Goal: Find specific page/section: Locate a particular part of the current website

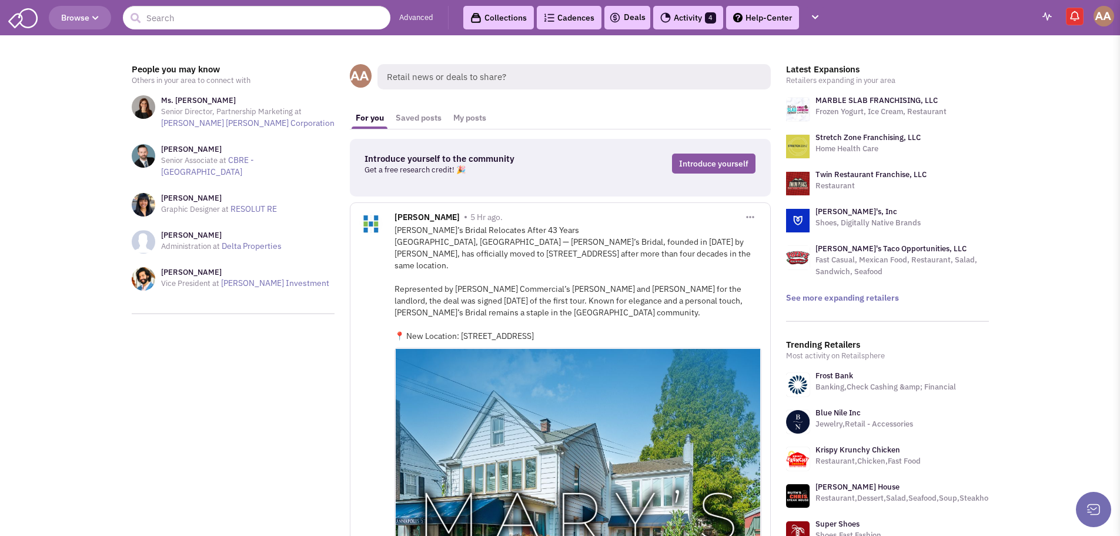
click at [92, 15] on span "Browse" at bounding box center [80, 17] width 38 height 11
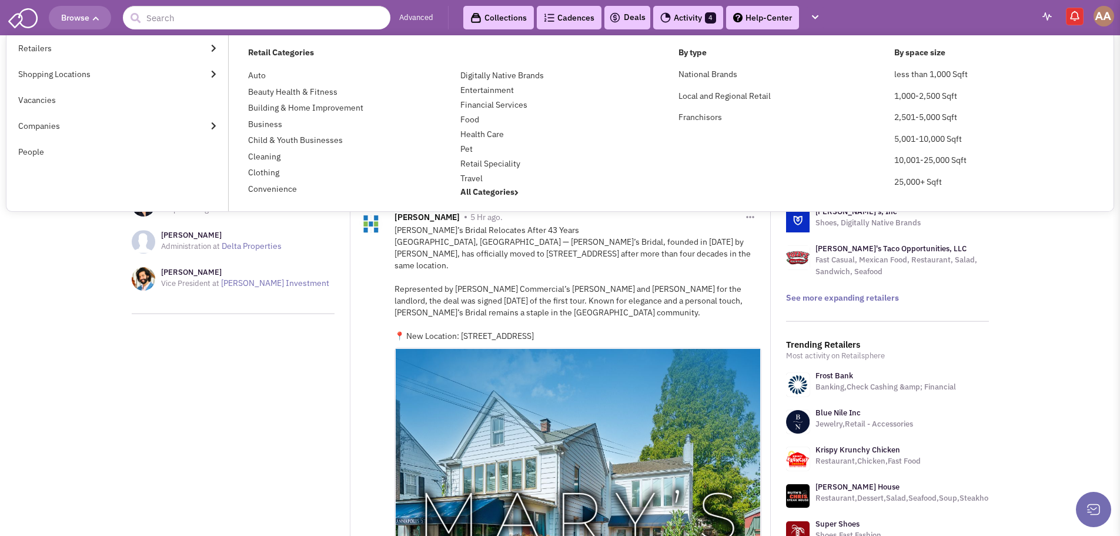
click at [91, 16] on span "Browse" at bounding box center [80, 17] width 38 height 11
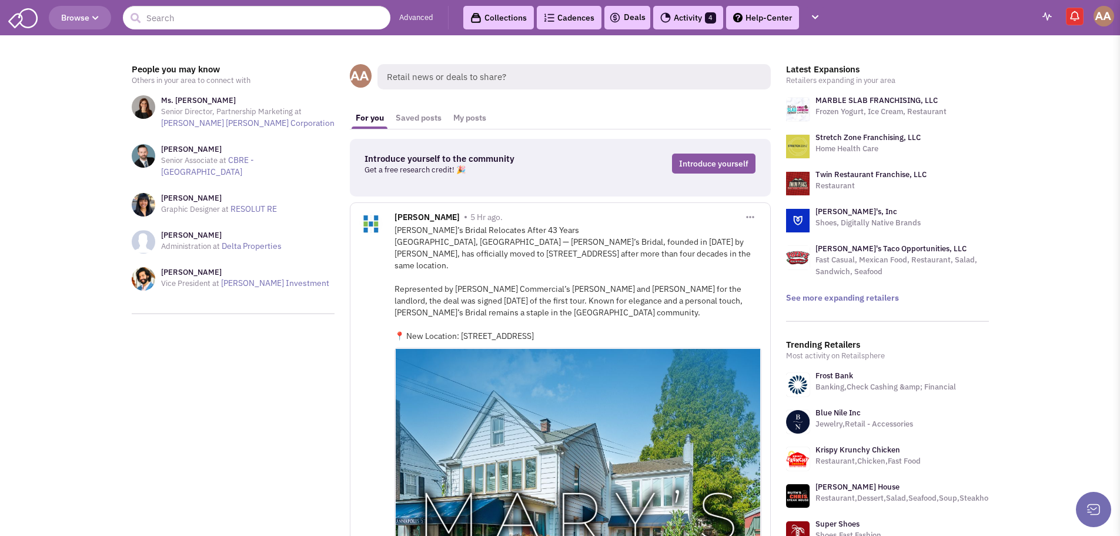
click at [682, 21] on link "Activity 4" at bounding box center [688, 18] width 70 height 24
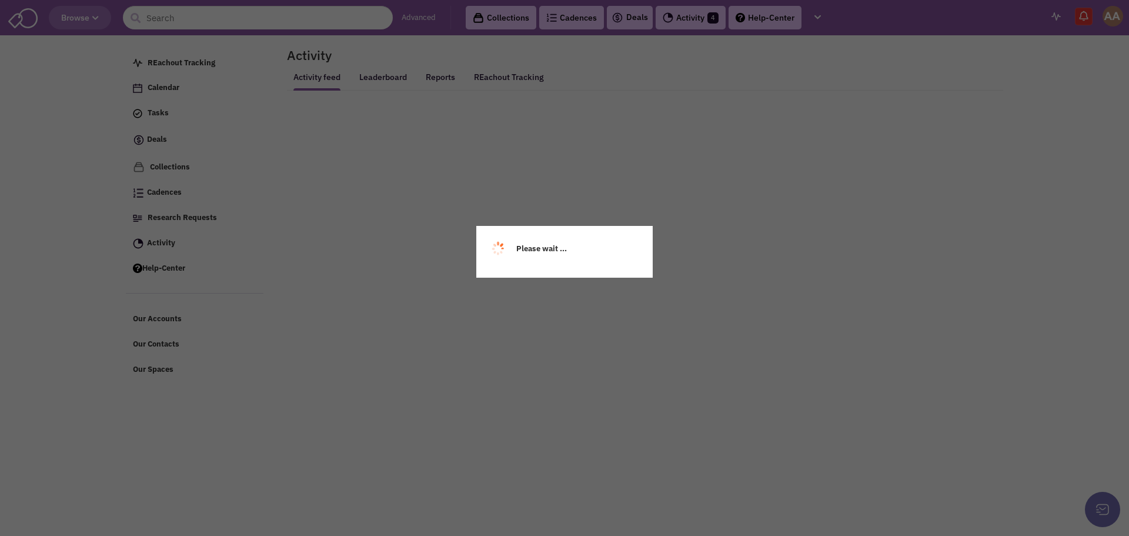
select select
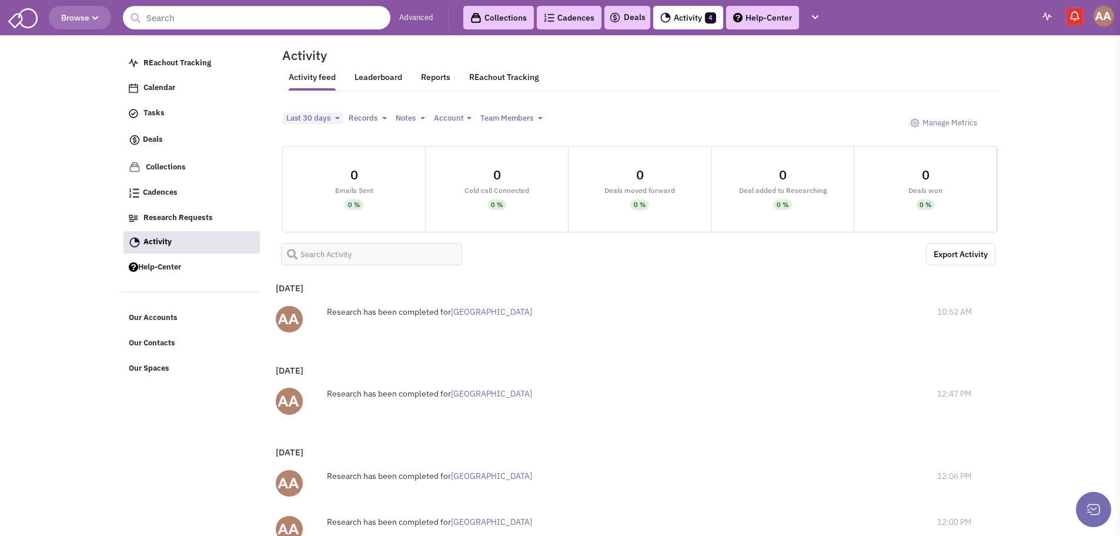
select select
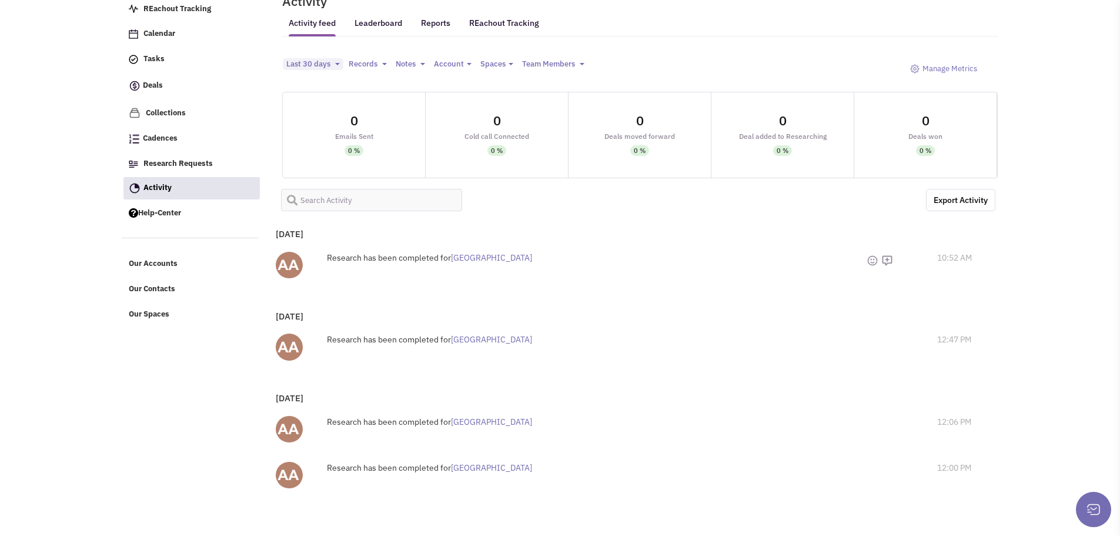
click at [487, 255] on span "El Rio Grande" at bounding box center [491, 257] width 81 height 11
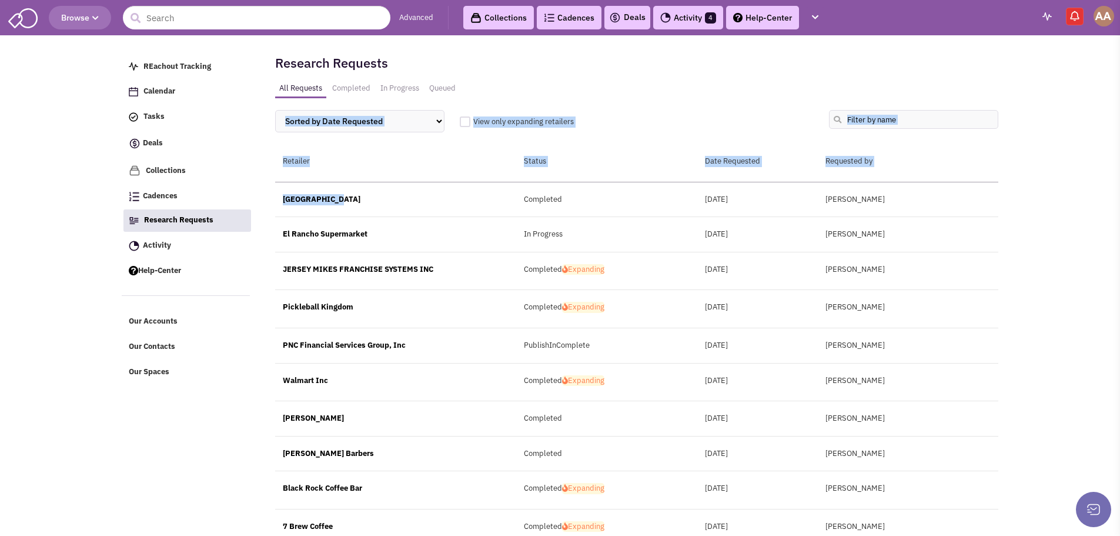
drag, startPoint x: 339, startPoint y: 199, endPoint x: 295, endPoint y: 196, distance: 44.8
click at [272, 193] on div "Research Requests All Requests Completed In Progress Queued Sorted by Date Requ…" at bounding box center [632, 389] width 731 height 686
click at [343, 198] on div "El Rio Grande" at bounding box center [395, 199] width 241 height 11
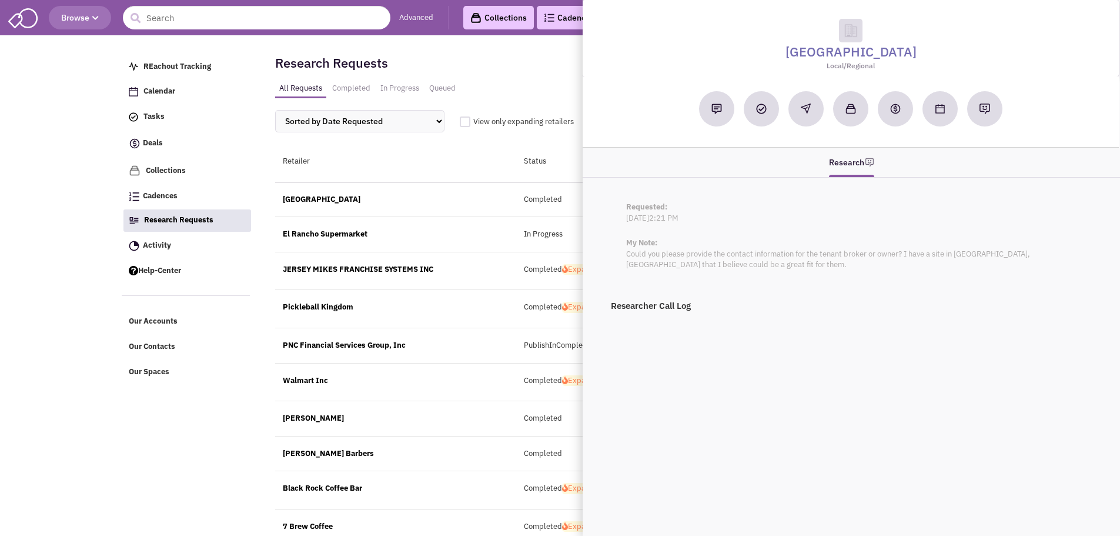
click at [380, 202] on div "El Rio Grande" at bounding box center [395, 199] width 241 height 11
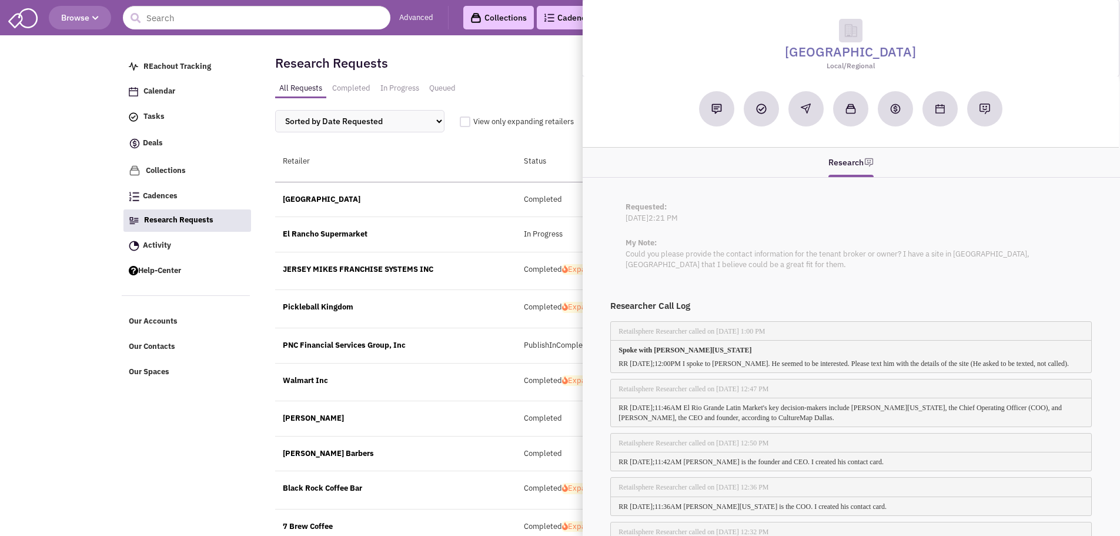
click at [604, 209] on div "El Rio Grande Completed August 04, 2025 Abe Arteaga" at bounding box center [636, 199] width 723 height 35
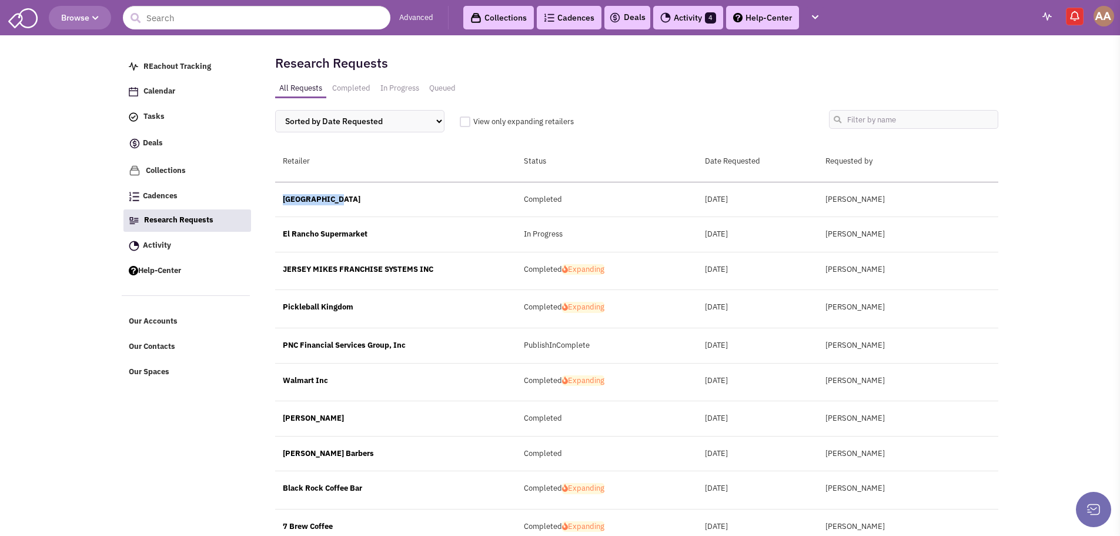
drag, startPoint x: 348, startPoint y: 199, endPoint x: 282, endPoint y: 199, distance: 65.8
click at [282, 199] on div "[GEOGRAPHIC_DATA]" at bounding box center [395, 199] width 241 height 11
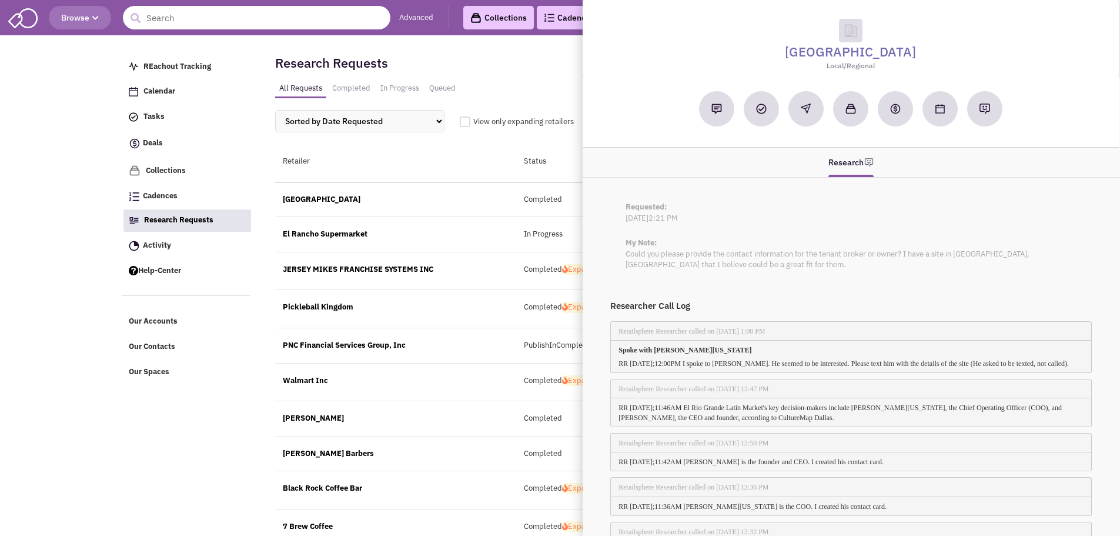
drag, startPoint x: 296, startPoint y: 199, endPoint x: 236, endPoint y: 22, distance: 186.8
click at [237, 22] on input "text" at bounding box center [256, 18] width 267 height 24
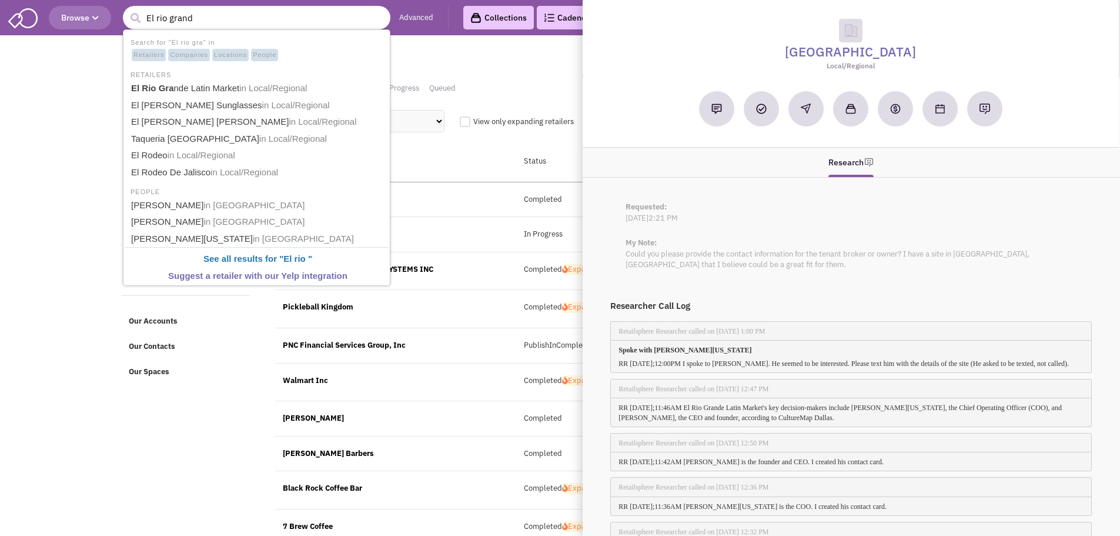
type input "El rio grande"
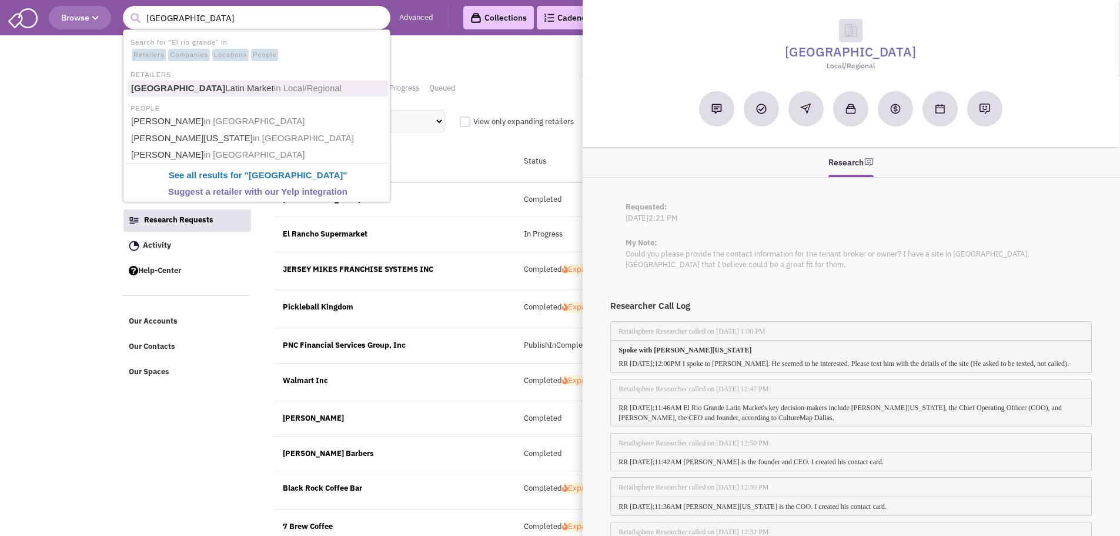
click at [228, 82] on link "El Rio Grande Latin Market in Local/Regional" at bounding box center [258, 89] width 260 height 16
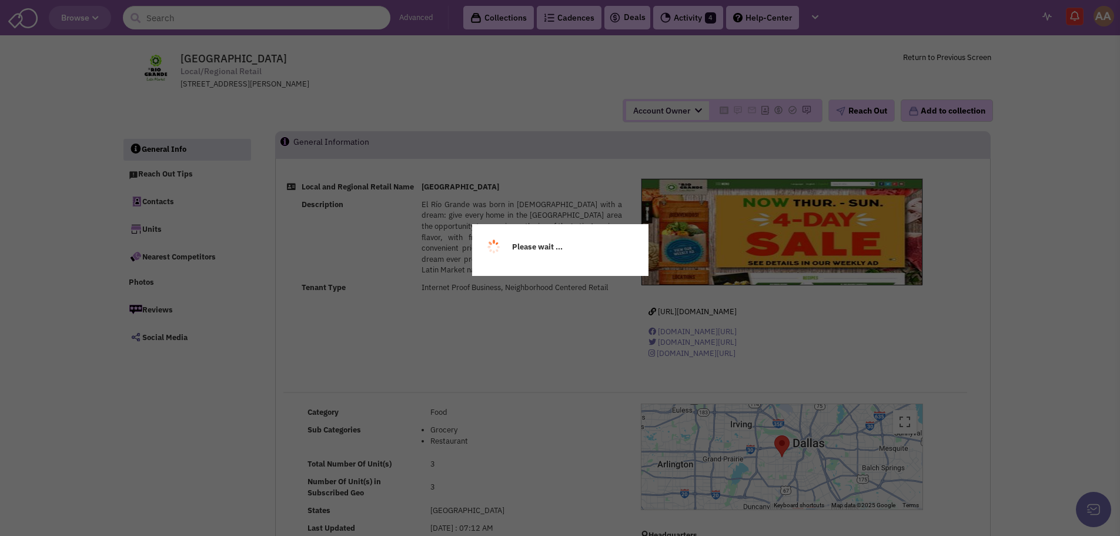
select select
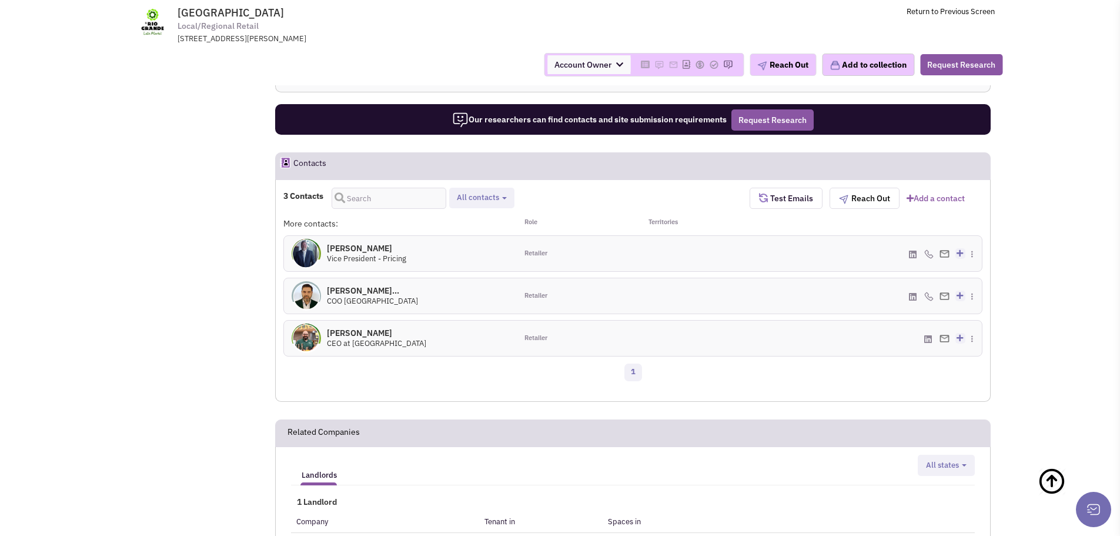
scroll to position [647, 0]
click at [357, 246] on h4 "[PERSON_NAME] 0" at bounding box center [366, 247] width 79 height 11
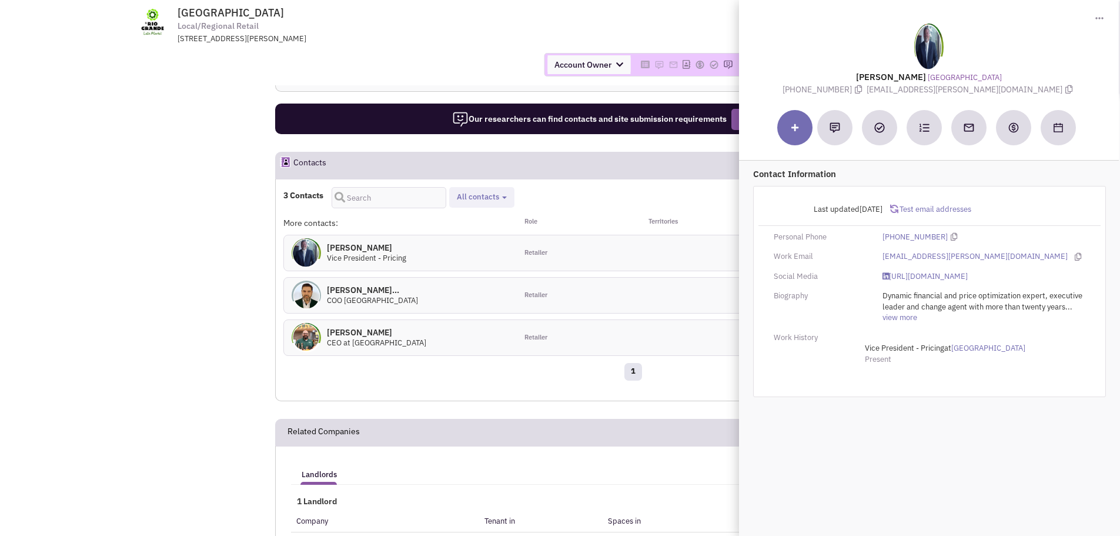
drag, startPoint x: 213, startPoint y: 322, endPoint x: 245, endPoint y: 317, distance: 32.7
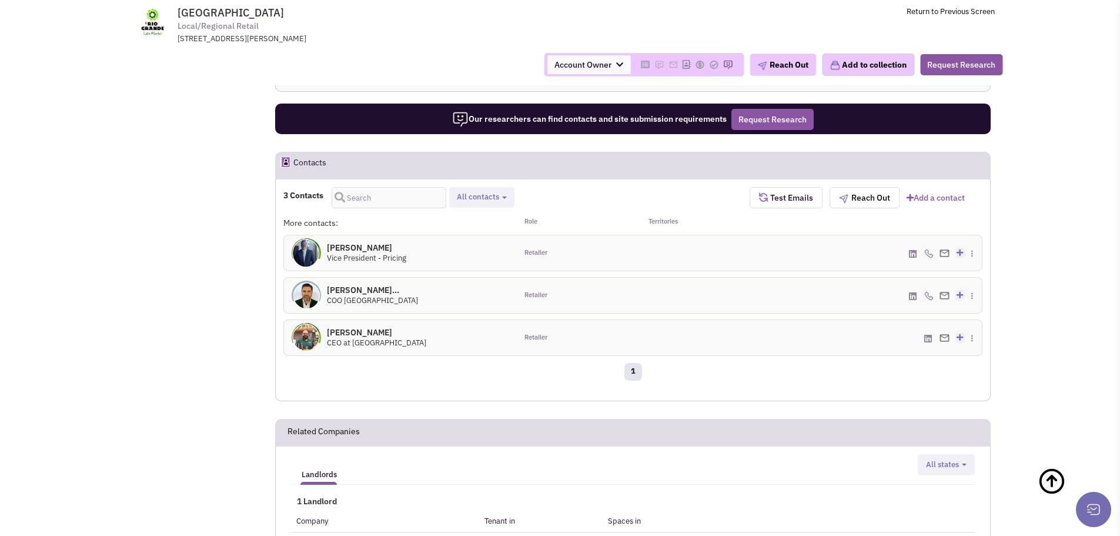
click at [345, 333] on h4 "[PERSON_NAME] 0" at bounding box center [376, 332] width 99 height 11
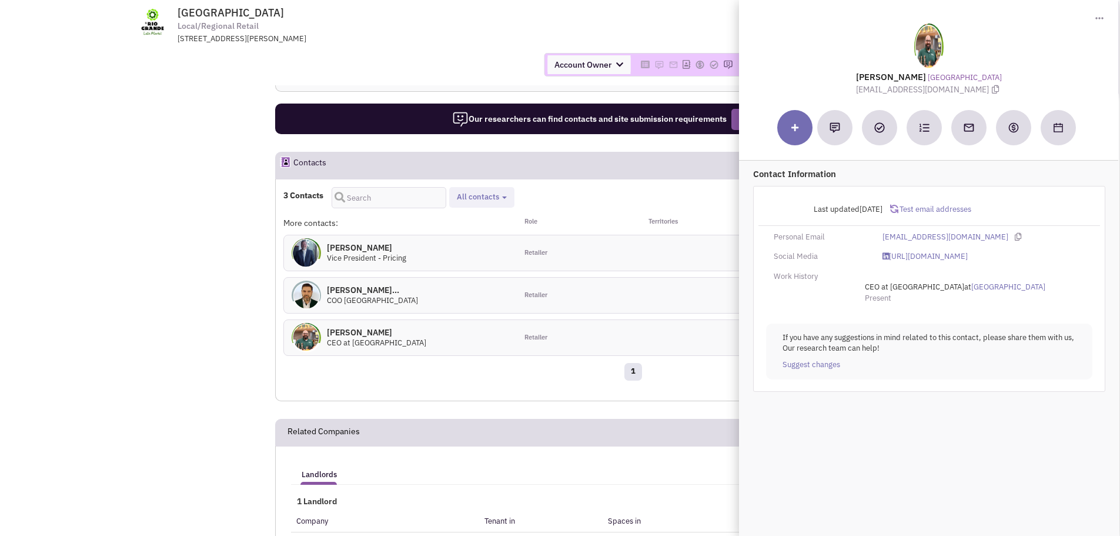
drag, startPoint x: 181, startPoint y: 253, endPoint x: 203, endPoint y: 255, distance: 21.9
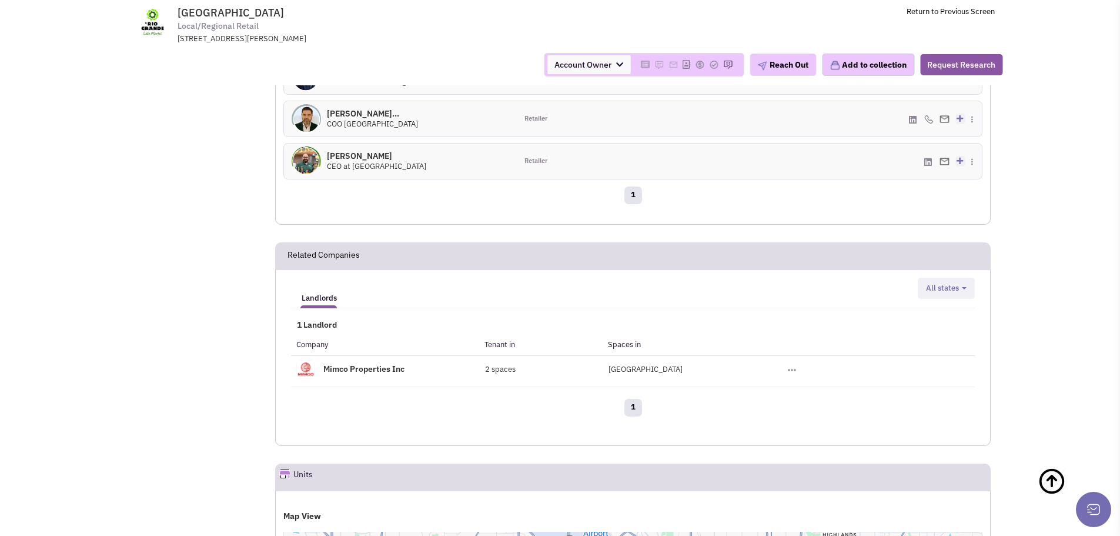
scroll to position [1235, 0]
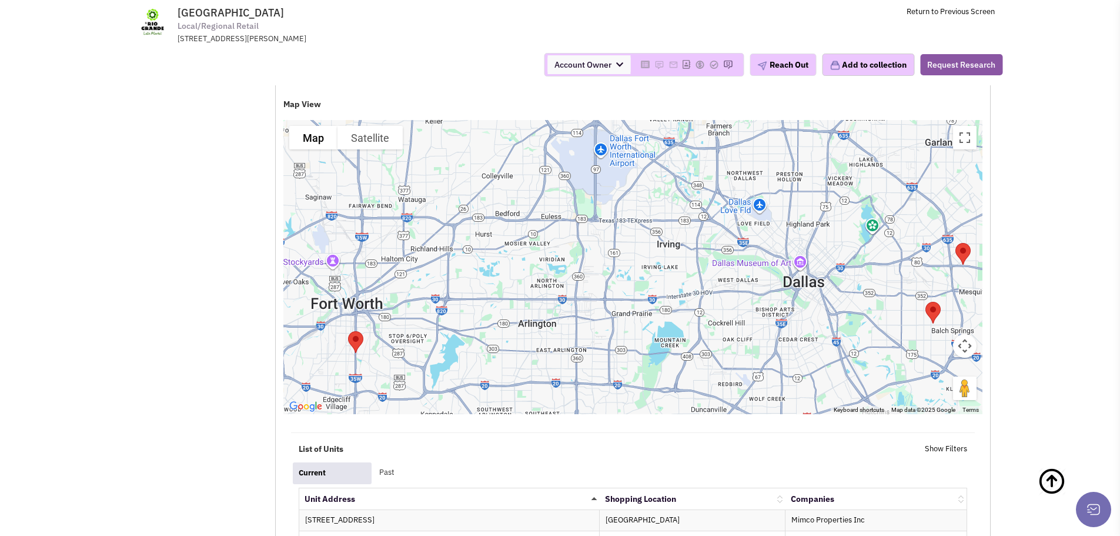
drag, startPoint x: 808, startPoint y: 287, endPoint x: 922, endPoint y: 294, distance: 113.7
click at [922, 294] on div at bounding box center [632, 267] width 699 height 294
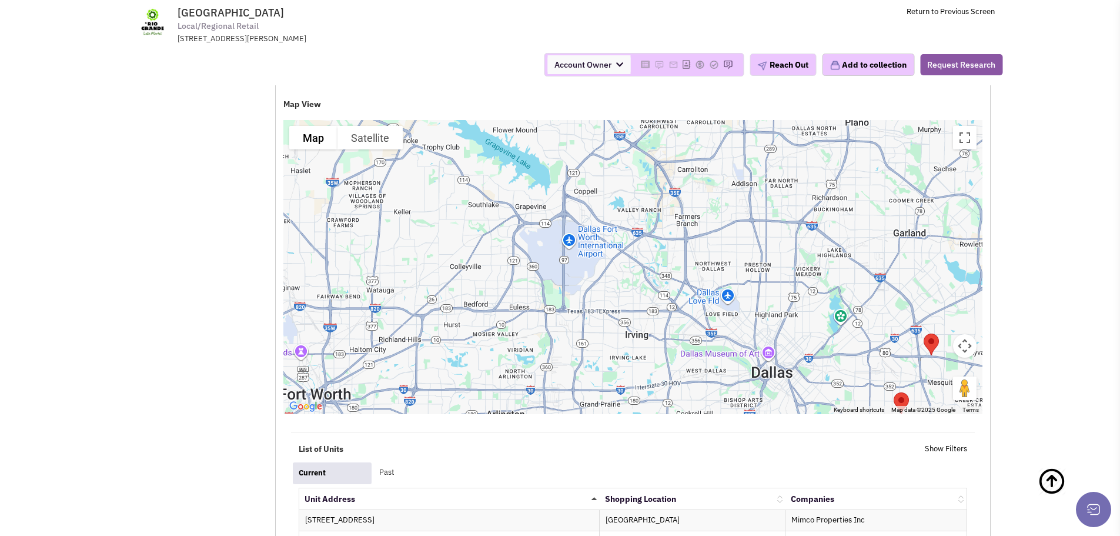
drag, startPoint x: 541, startPoint y: 300, endPoint x: 509, endPoint y: 383, distance: 88.2
click at [509, 383] on div at bounding box center [632, 267] width 699 height 294
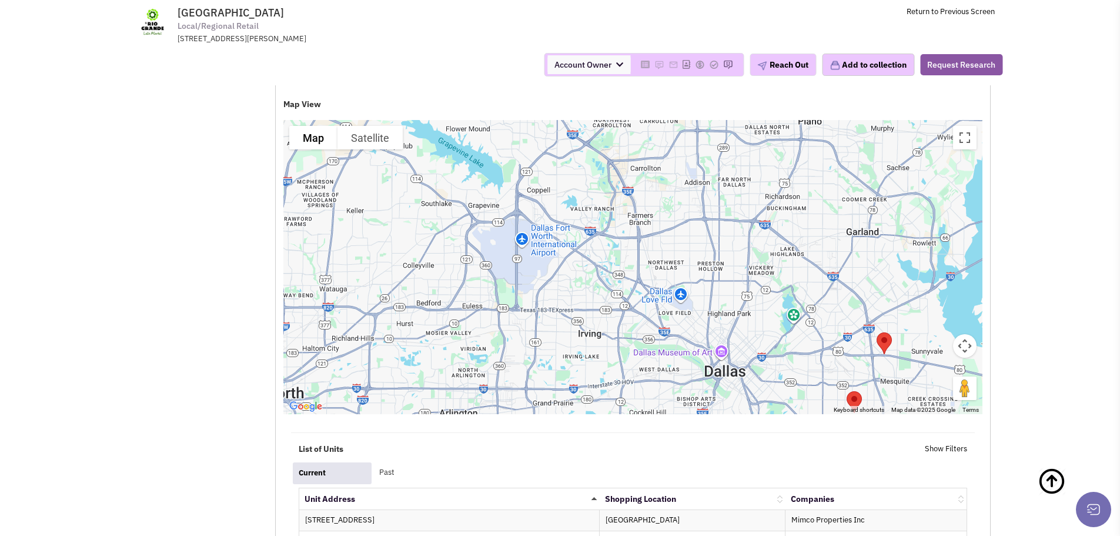
drag, startPoint x: 625, startPoint y: 280, endPoint x: 576, endPoint y: 279, distance: 48.8
click at [576, 279] on div at bounding box center [632, 267] width 699 height 294
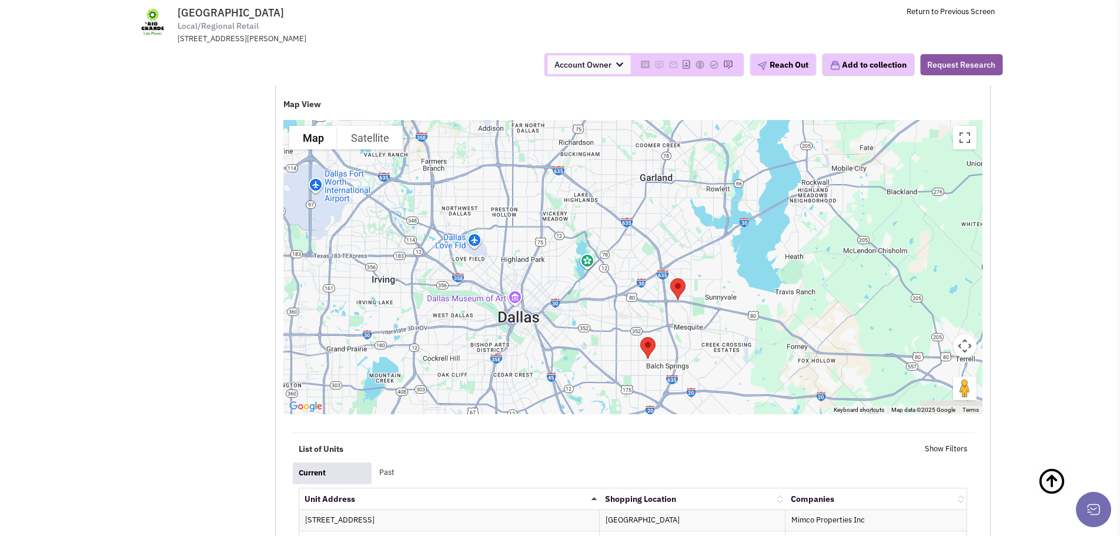
drag, startPoint x: 775, startPoint y: 330, endPoint x: 569, endPoint y: 275, distance: 213.1
click at [569, 275] on div at bounding box center [632, 267] width 699 height 294
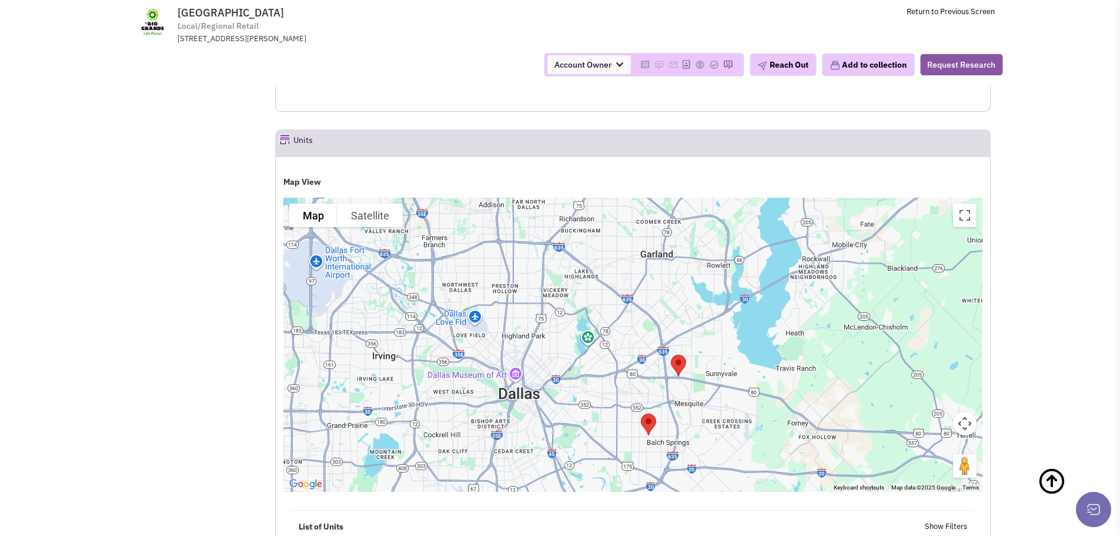
scroll to position [1150, 0]
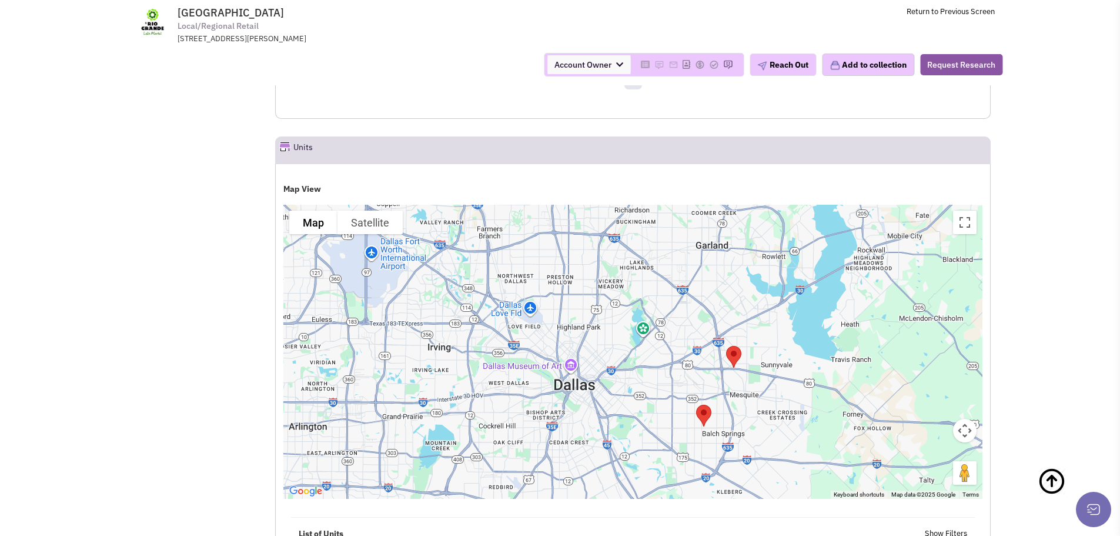
drag, startPoint x: 413, startPoint y: 369, endPoint x: 474, endPoint y: 352, distance: 63.6
click at [474, 352] on div at bounding box center [632, 352] width 699 height 294
click at [733, 354] on img "El Rio Grande" at bounding box center [733, 356] width 25 height 31
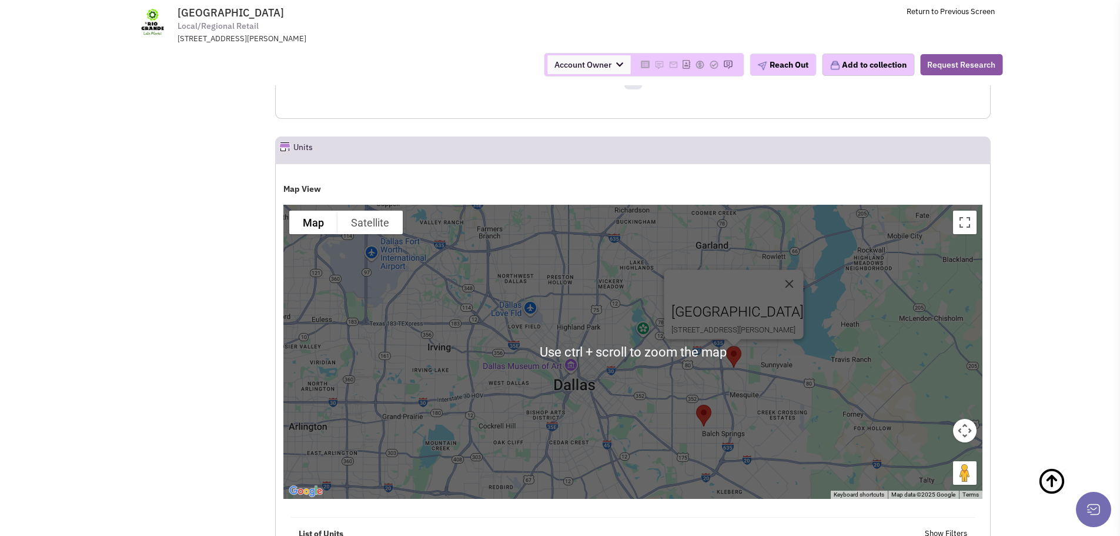
scroll to position [1209, 0]
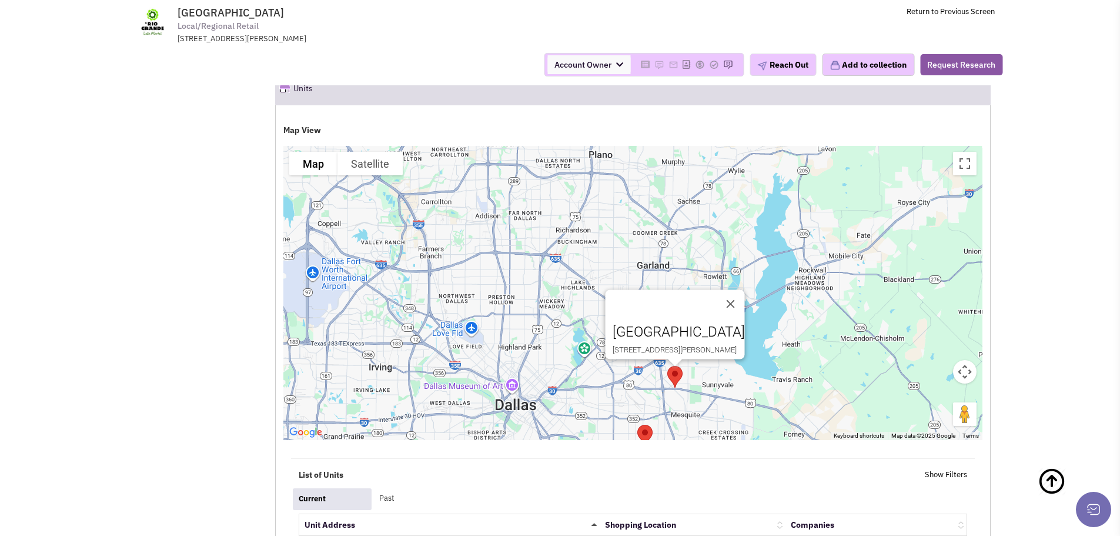
drag, startPoint x: 656, startPoint y: 332, endPoint x: 597, endPoint y: 412, distance: 99.2
click at [597, 412] on div "[GEOGRAPHIC_DATA] [STREET_ADDRESS][PERSON_NAME]" at bounding box center [632, 293] width 699 height 294
click at [744, 295] on button "Close" at bounding box center [730, 304] width 28 height 28
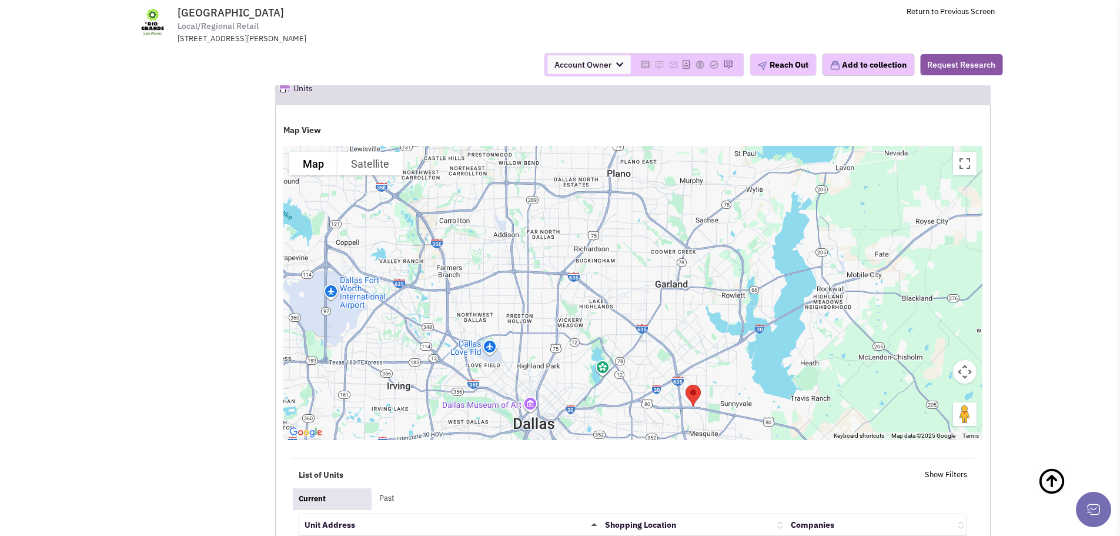
drag, startPoint x: 651, startPoint y: 273, endPoint x: 671, endPoint y: 293, distance: 28.3
click at [671, 293] on div at bounding box center [632, 293] width 699 height 294
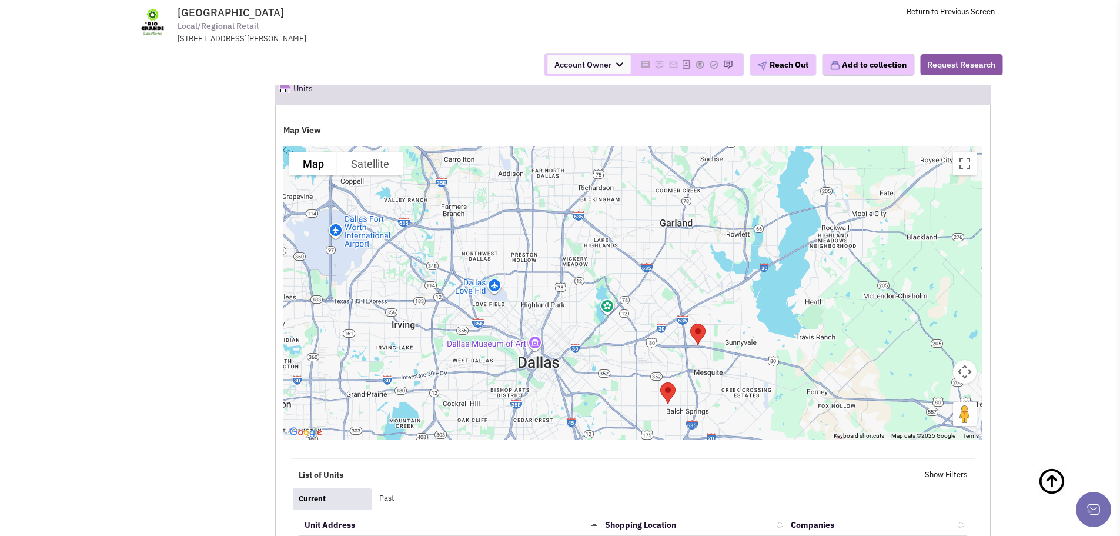
drag, startPoint x: 693, startPoint y: 290, endPoint x: 696, endPoint y: 262, distance: 28.4
click at [696, 262] on div at bounding box center [632, 293] width 699 height 294
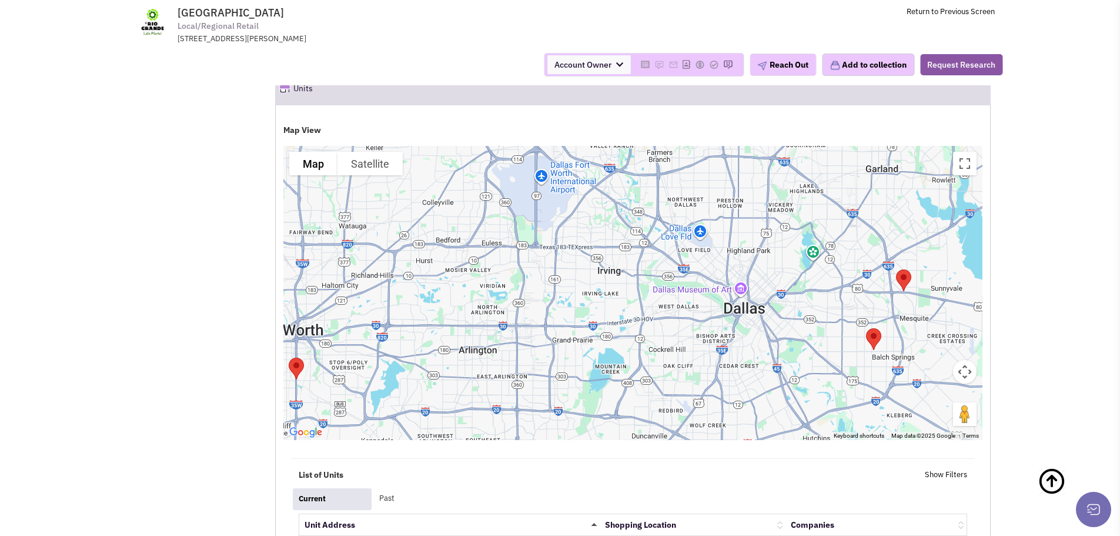
drag, startPoint x: 646, startPoint y: 280, endPoint x: 791, endPoint y: 262, distance: 147.0
click at [791, 262] on div at bounding box center [632, 293] width 699 height 294
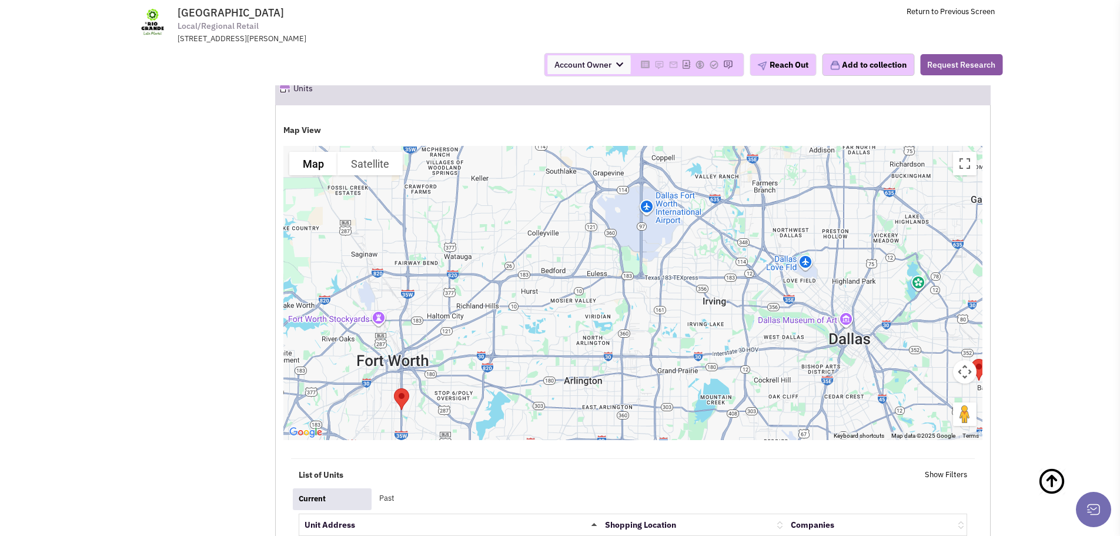
drag, startPoint x: 573, startPoint y: 289, endPoint x: 630, endPoint y: 323, distance: 66.7
click at [630, 323] on div at bounding box center [632, 293] width 699 height 294
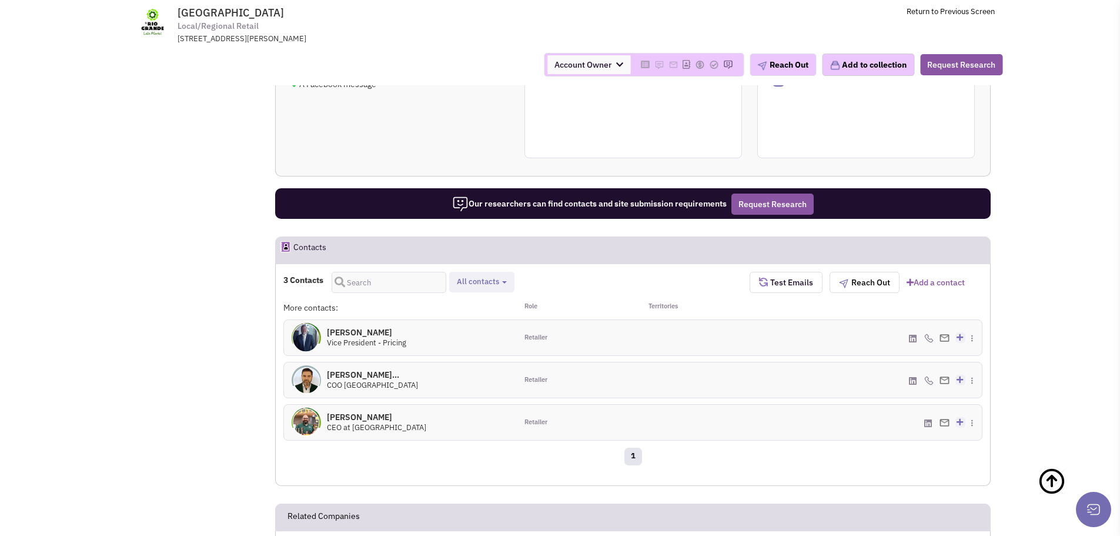
scroll to position [621, 0]
